Goal: Information Seeking & Learning: Learn about a topic

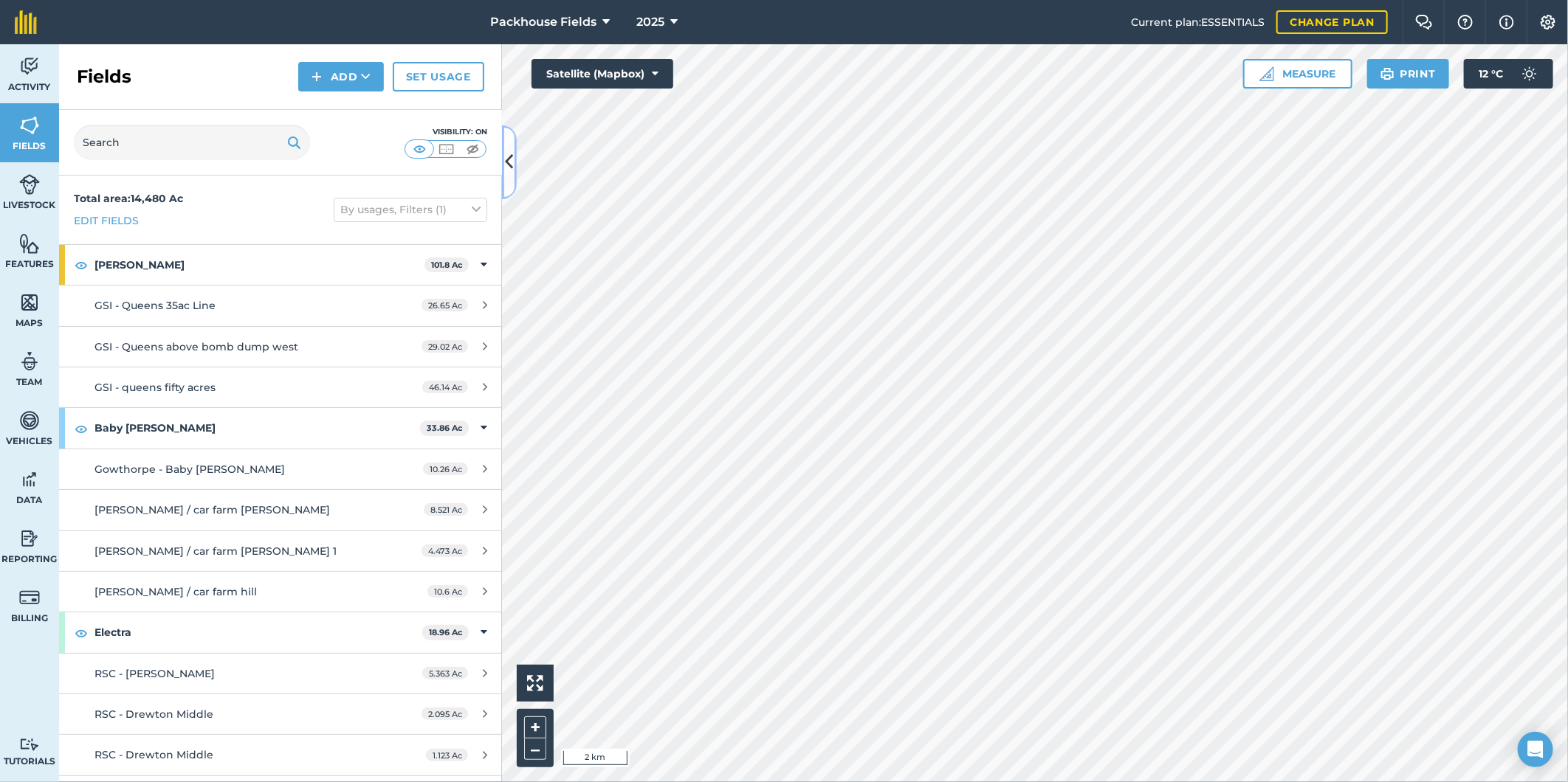
click at [510, 163] on icon at bounding box center [510, 162] width 8 height 26
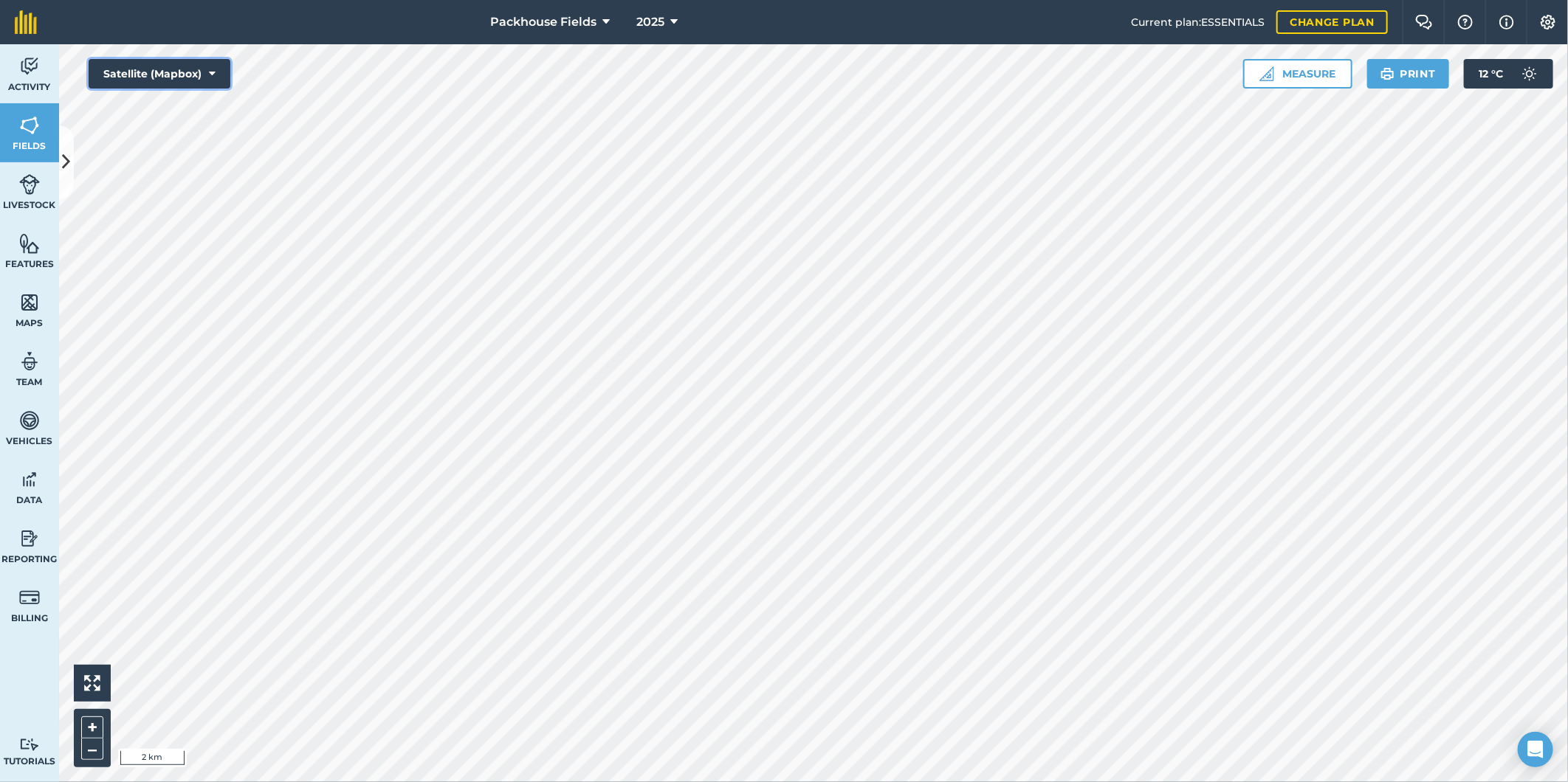
click at [159, 73] on button "Satellite (Mapbox)" at bounding box center [159, 73] width 141 height 29
click at [174, 101] on button "Satellite (Azure)" at bounding box center [159, 103] width 141 height 29
click at [71, 173] on button at bounding box center [66, 162] width 15 height 73
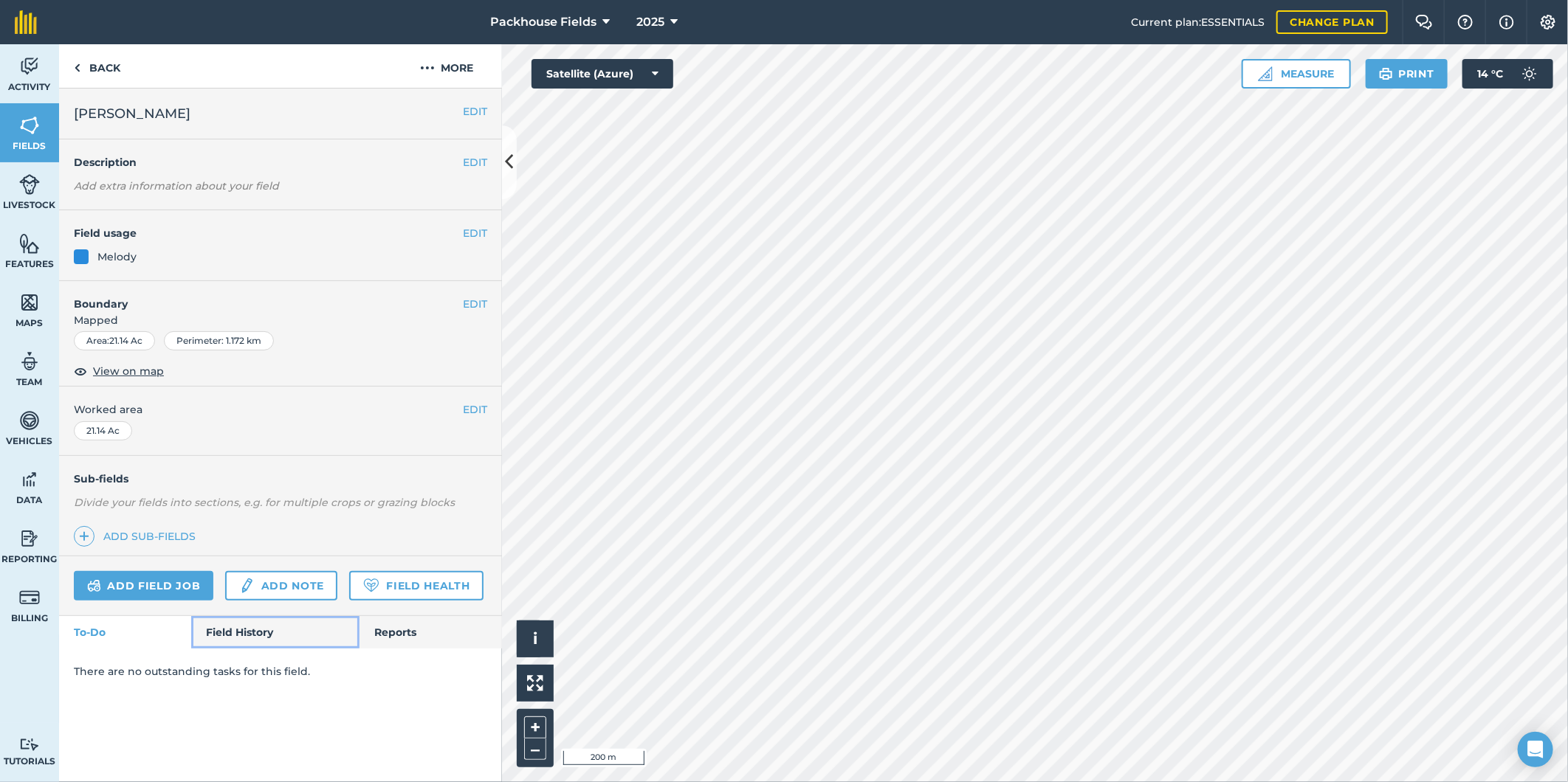
click at [232, 632] on link "Field History" at bounding box center [275, 632] width 168 height 32
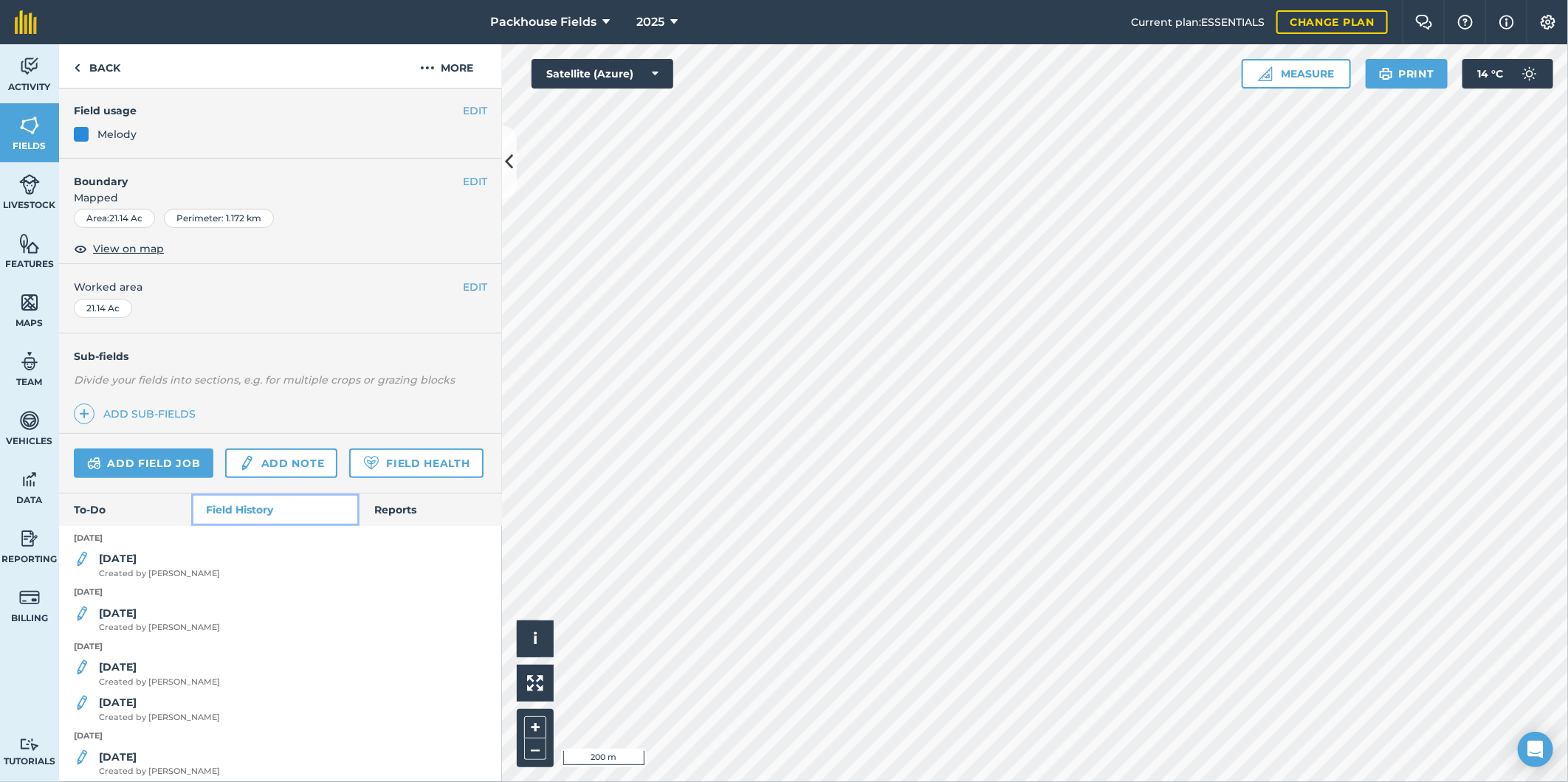
scroll to position [137, 0]
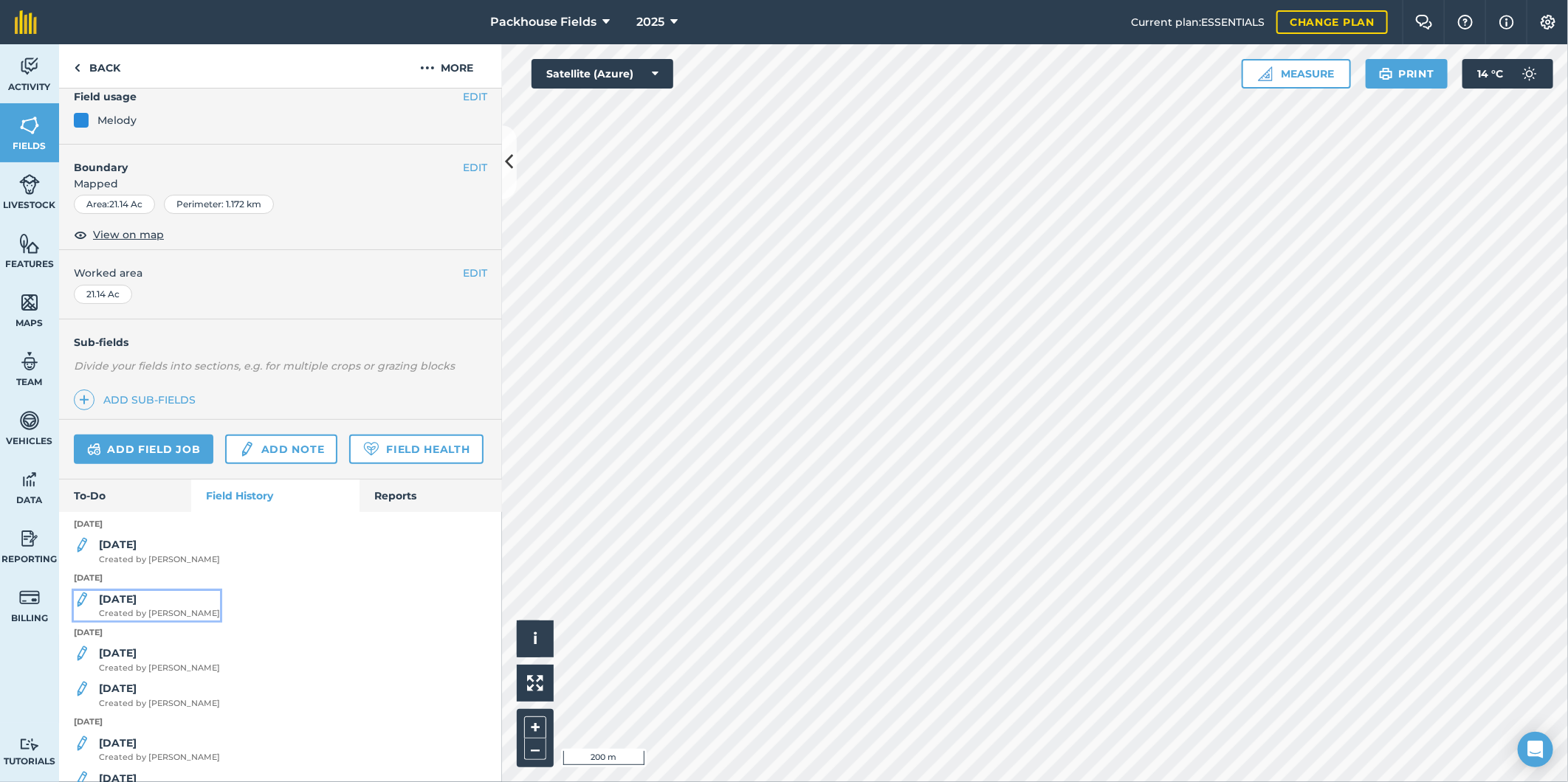
click at [119, 621] on span "Created by [PERSON_NAME]" at bounding box center [159, 614] width 121 height 13
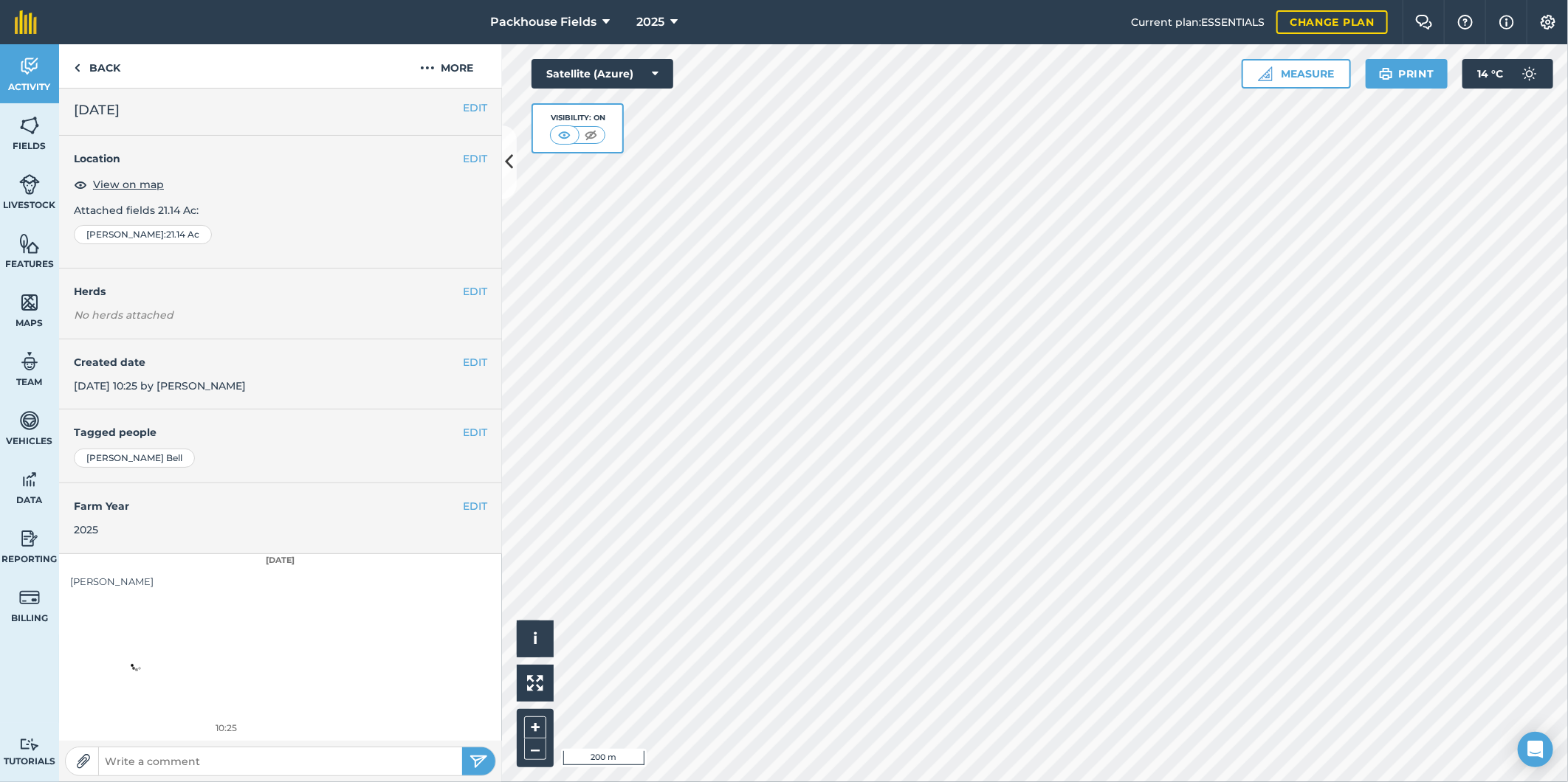
scroll to position [5, 0]
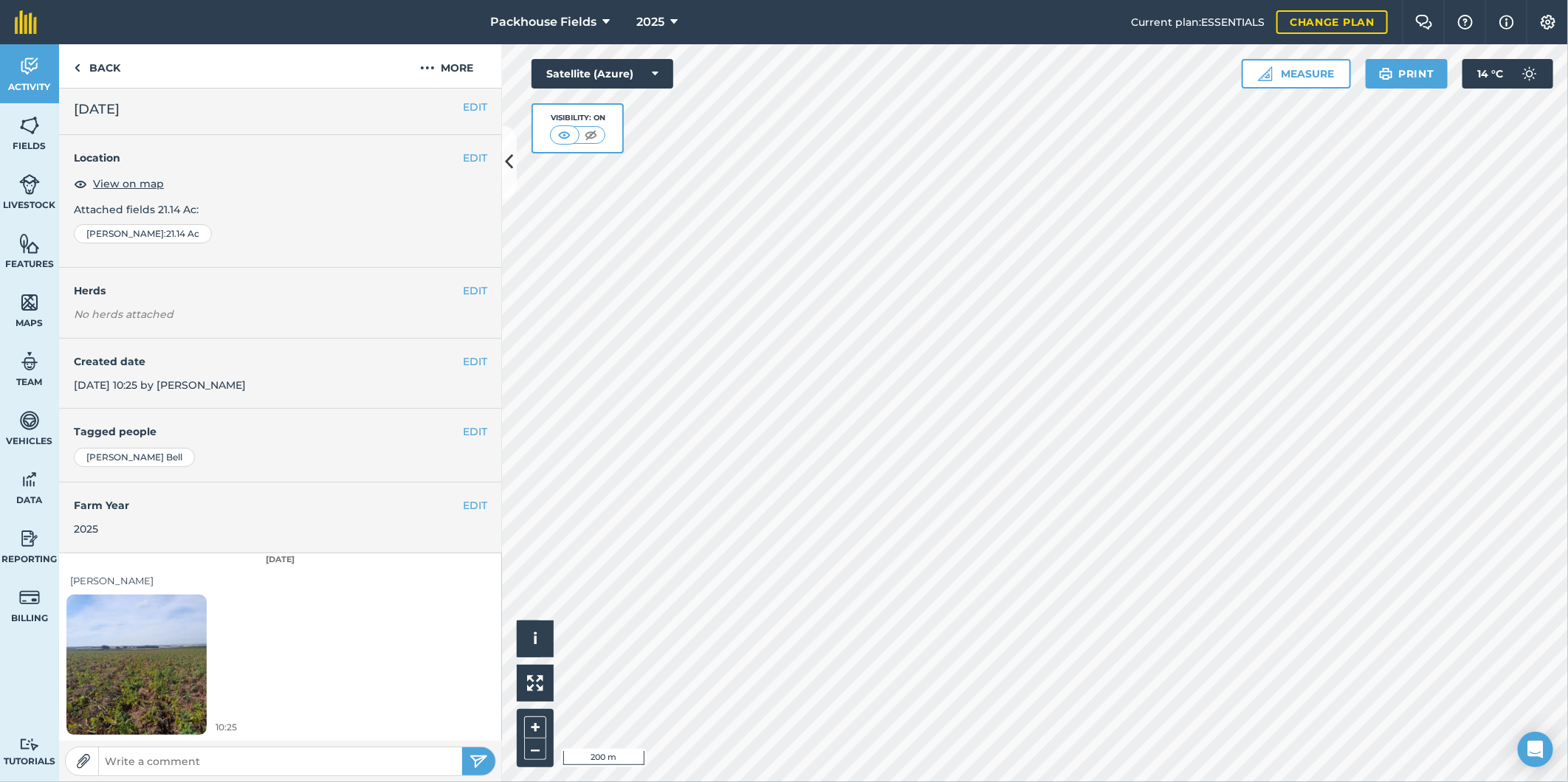
click at [156, 647] on img at bounding box center [136, 664] width 140 height 186
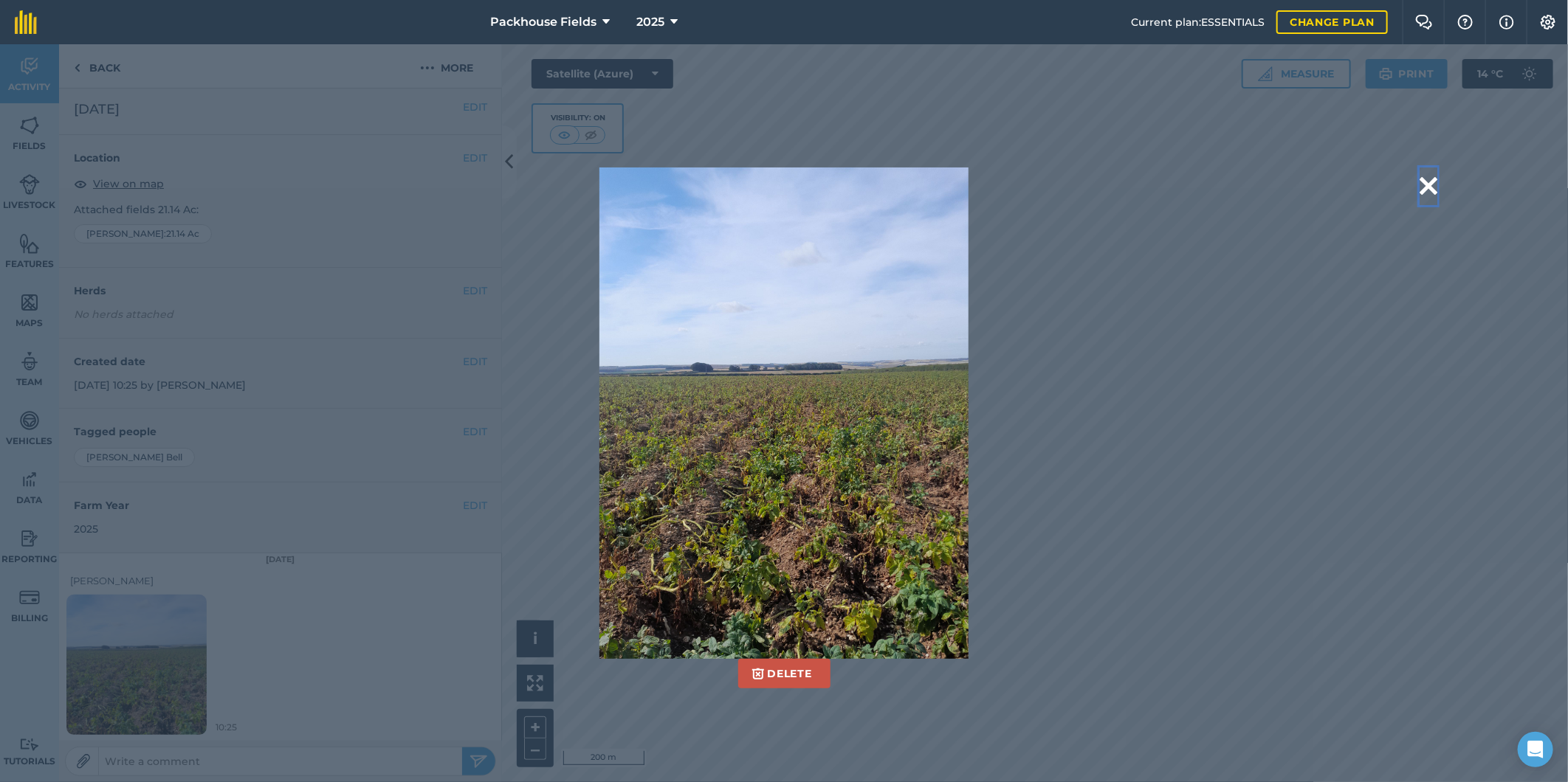
click at [1430, 187] on button at bounding box center [1428, 186] width 17 height 38
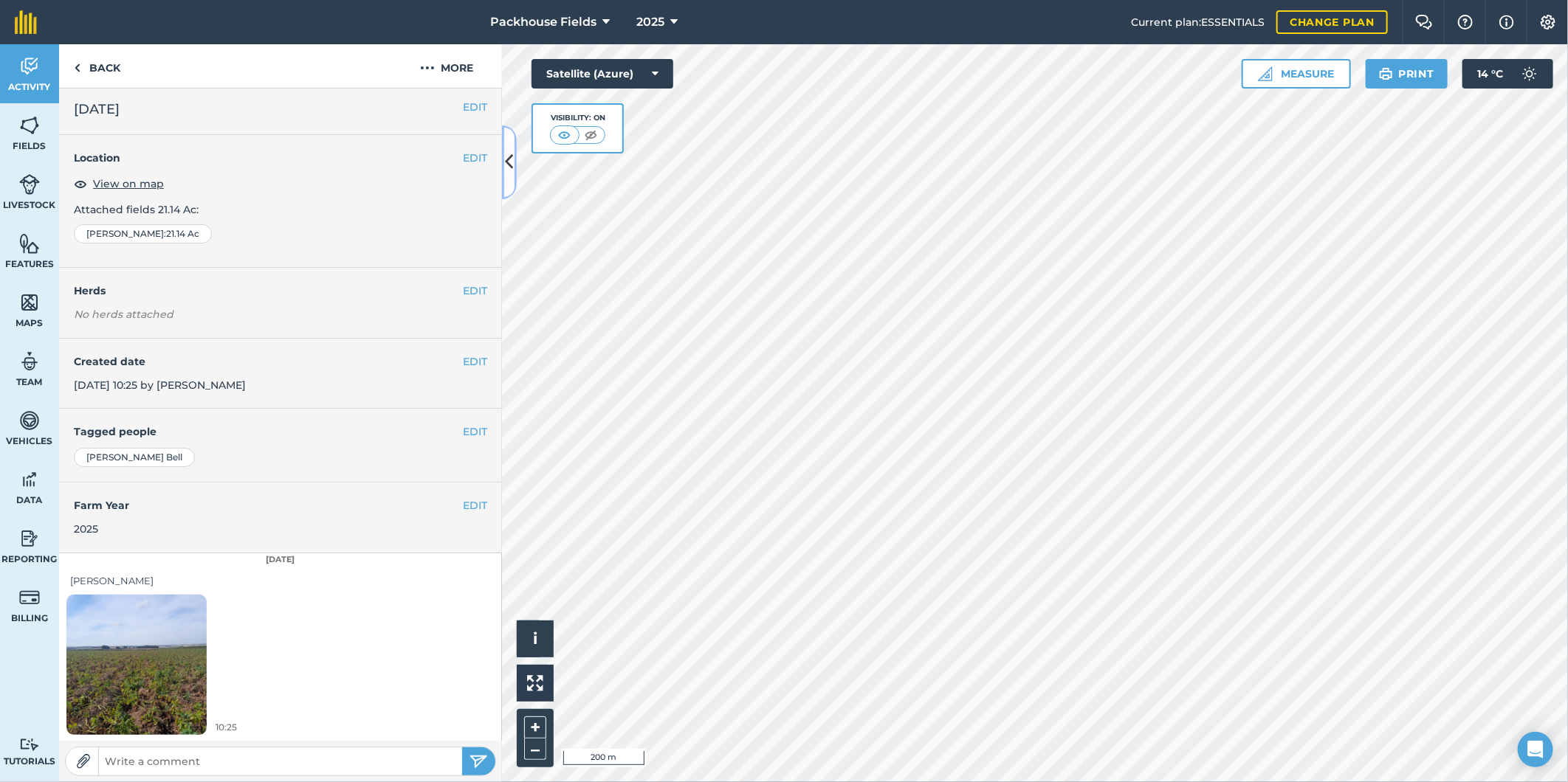
click at [511, 160] on icon at bounding box center [510, 162] width 8 height 26
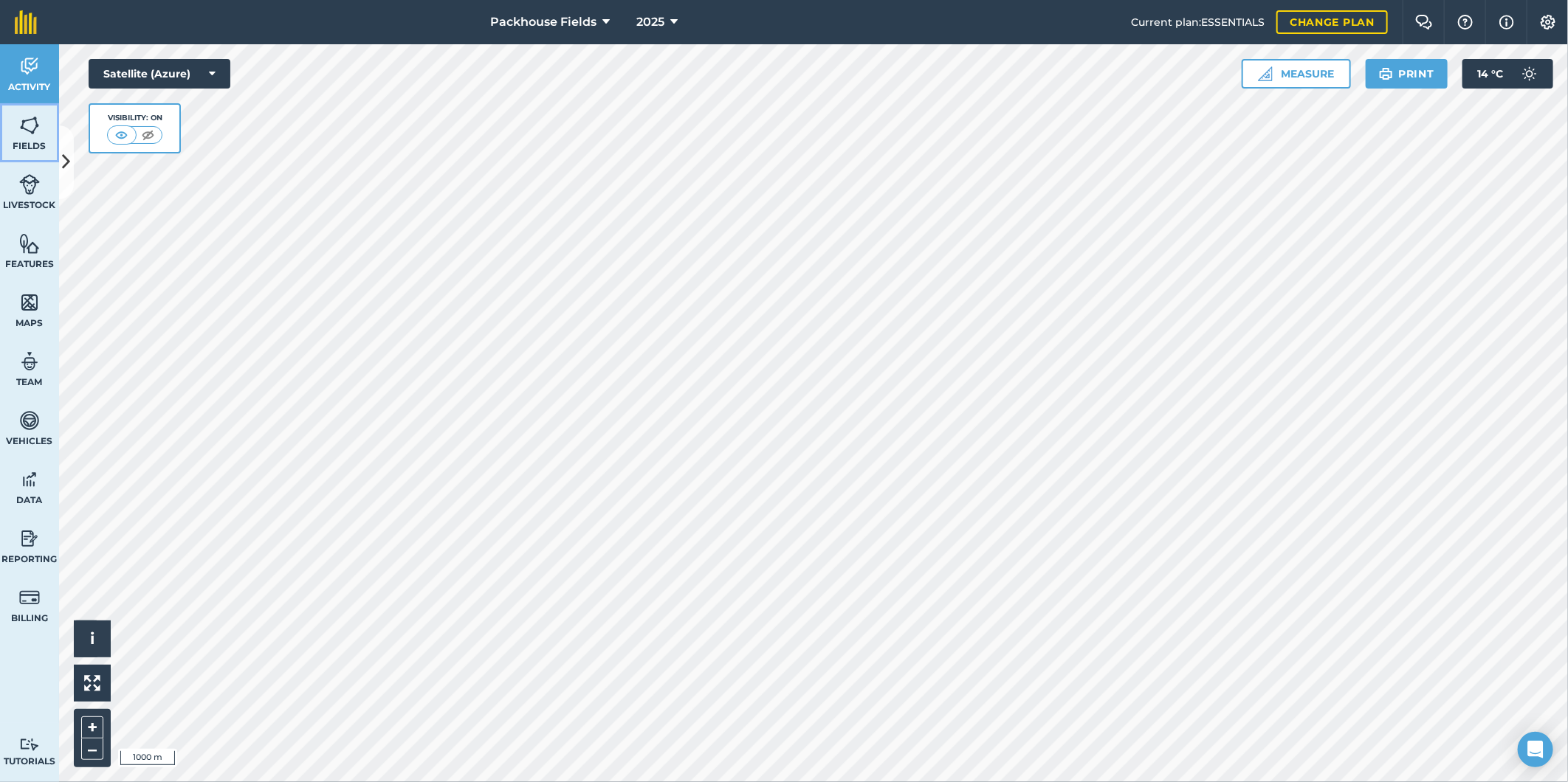
drag, startPoint x: 30, startPoint y: 124, endPoint x: 65, endPoint y: 149, distance: 43.0
click at [30, 124] on img at bounding box center [29, 126] width 21 height 22
